Goal: Navigation & Orientation: Find specific page/section

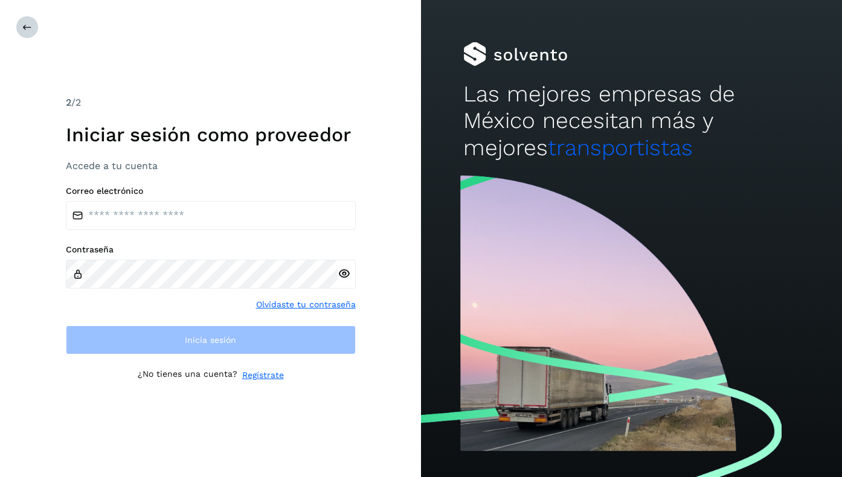
click at [27, 36] on button at bounding box center [27, 27] width 23 height 23
click at [26, 33] on button at bounding box center [27, 27] width 23 height 23
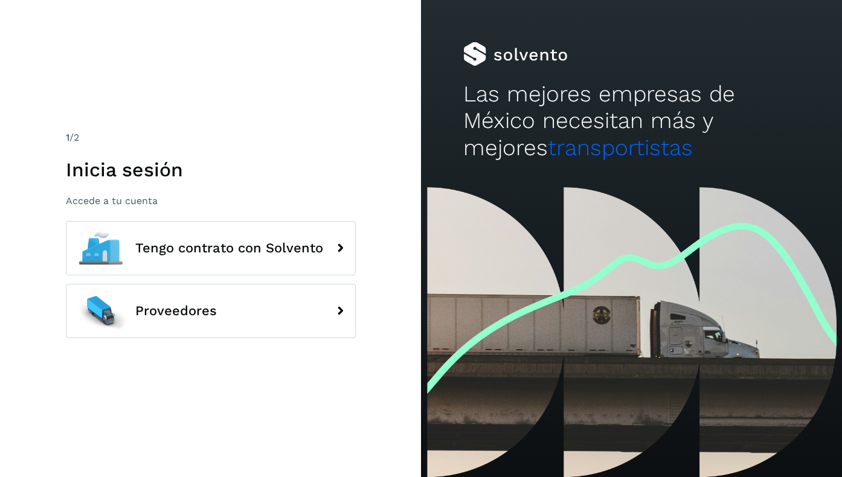
click at [26, 33] on div "1 /2 Inicia sesión Accede a tu cuenta Tengo contrato con Solvento Proveedores" at bounding box center [210, 238] width 421 height 477
click at [480, 47] on div at bounding box center [631, 54] width 337 height 24
